Goal: Find specific page/section: Find specific page/section

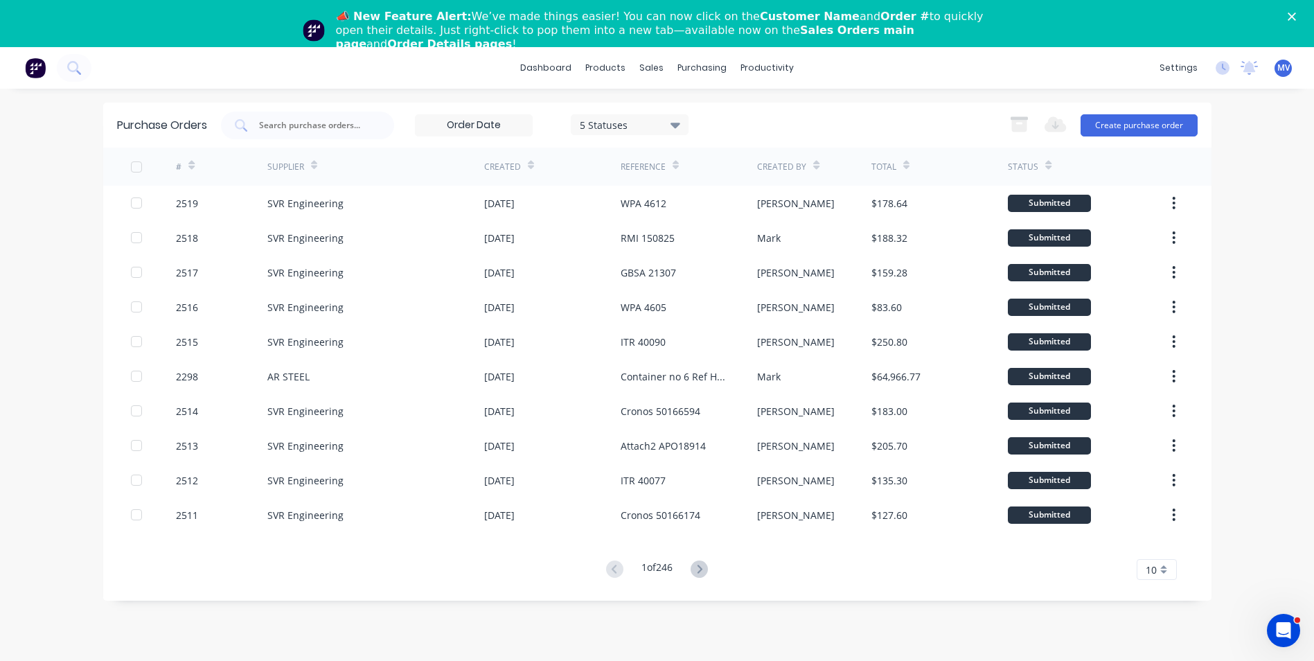
click at [1302, 15] on div "Close" at bounding box center [1295, 16] width 14 height 8
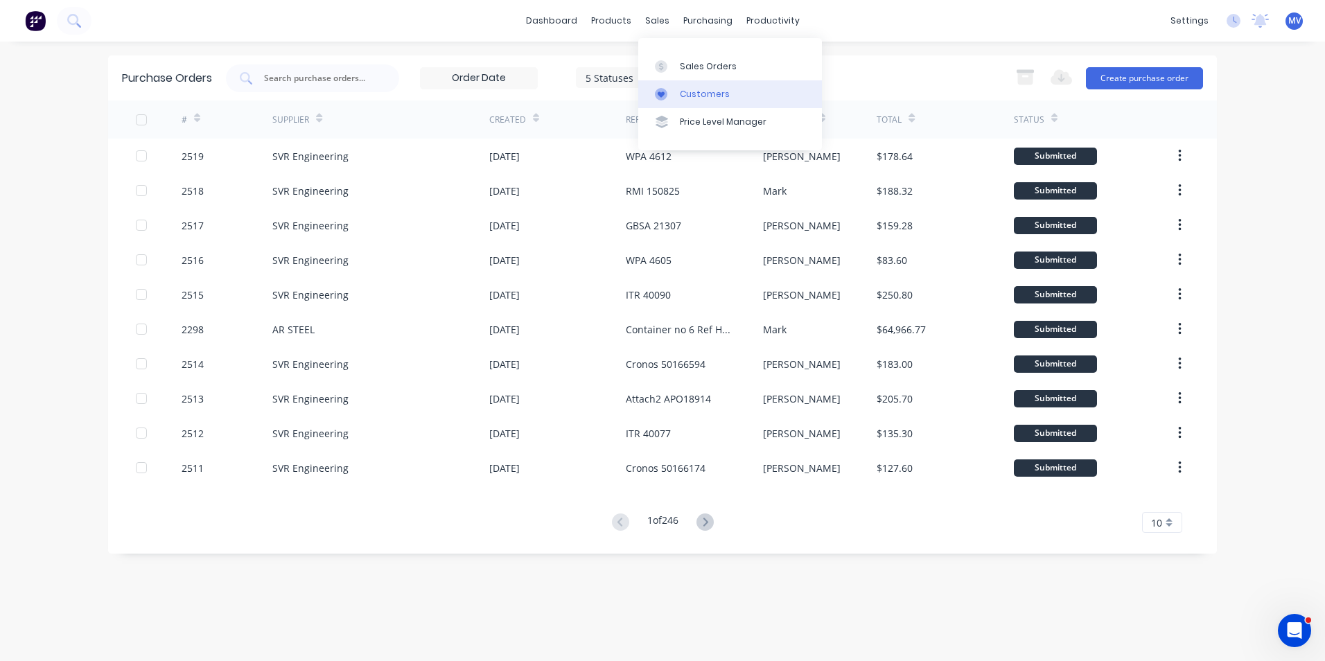
click at [694, 89] on div "Customers" at bounding box center [705, 94] width 50 height 12
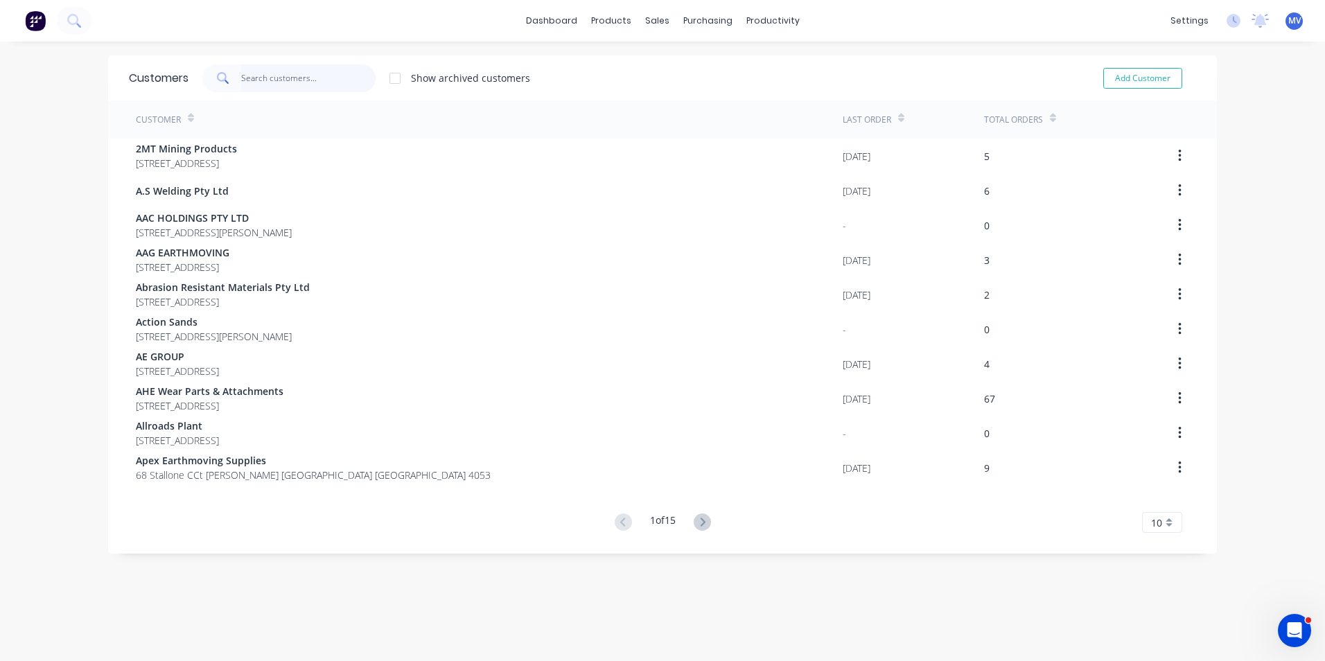
click at [258, 76] on input "text" at bounding box center [308, 78] width 135 height 28
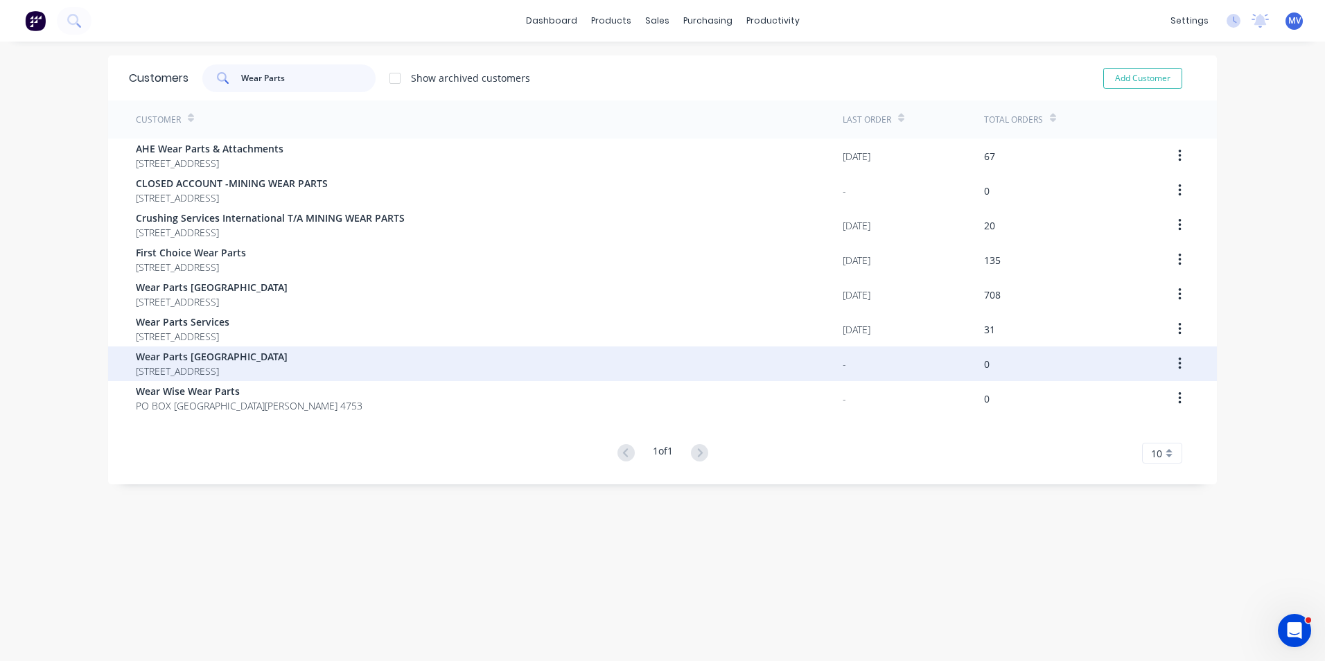
type input "Wear Parts"
click at [202, 362] on span "Wear Parts [GEOGRAPHIC_DATA]" at bounding box center [212, 356] width 152 height 15
